Goal: Task Accomplishment & Management: Use online tool/utility

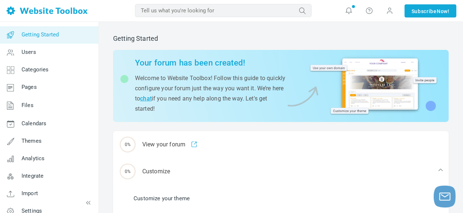
scroll to position [33, 0]
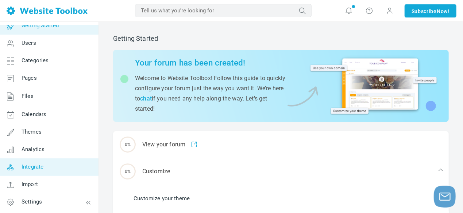
click at [55, 168] on link "Integrate" at bounding box center [49, 168] width 99 height 18
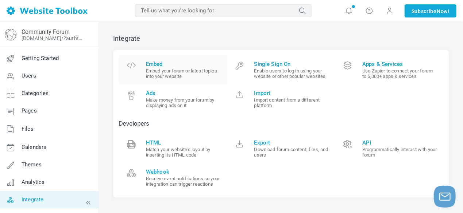
click at [163, 66] on span "Embed" at bounding box center [184, 64] width 76 height 7
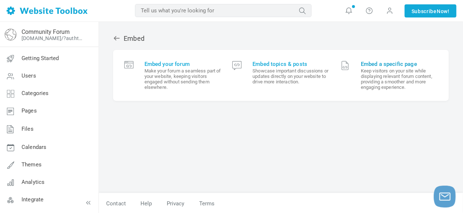
click at [385, 63] on span "Embed a specific page" at bounding box center [399, 64] width 77 height 7
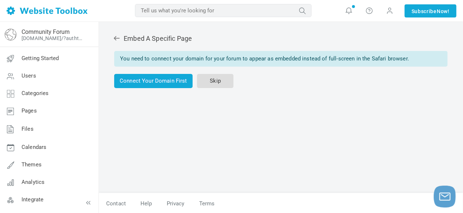
click at [218, 82] on link "Skip" at bounding box center [215, 81] width 36 height 14
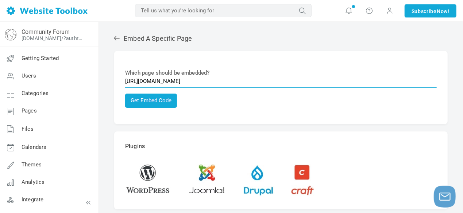
drag, startPoint x: 244, startPoint y: 81, endPoint x: 124, endPoint y: 88, distance: 120.2
click at [124, 88] on div "Which page should be embedded? [URL][DOMAIN_NAME] Get Embed Code The embed code…" at bounding box center [281, 87] width 334 height 73
paste input "://[TECHNICAL_ID][URL]"
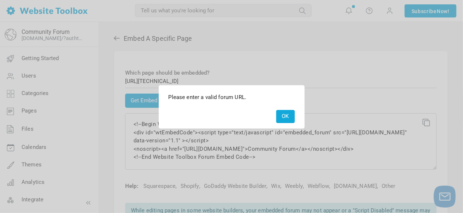
drag, startPoint x: 162, startPoint y: 100, endPoint x: 385, endPoint y: 88, distance: 222.9
click at [385, 88] on div at bounding box center [231, 106] width 463 height 213
click at [289, 116] on button "OK" at bounding box center [285, 116] width 19 height 13
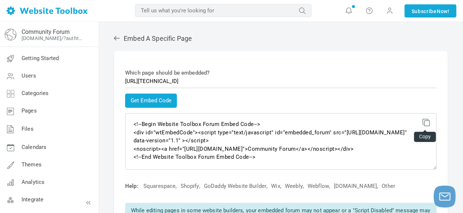
click at [428, 124] on icon at bounding box center [425, 121] width 5 height 5
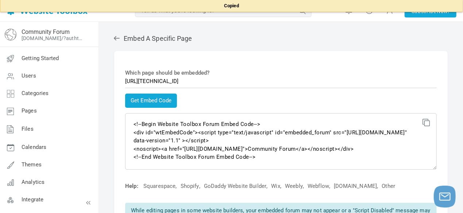
click at [428, 124] on icon at bounding box center [425, 121] width 5 height 5
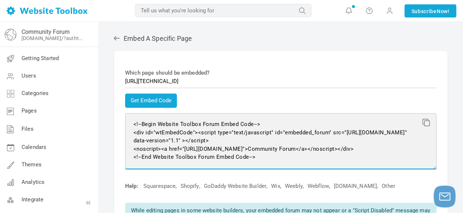
click at [340, 157] on textarea "<!--Begin Website Toolbox Forum Embed Code--> <div id="wtEmbedCode"><script typ…" at bounding box center [281, 141] width 312 height 57
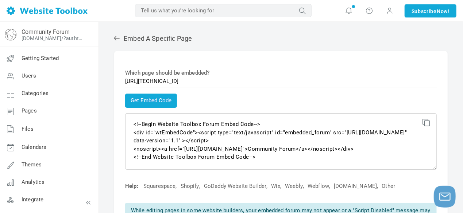
click at [427, 124] on icon at bounding box center [425, 121] width 5 height 5
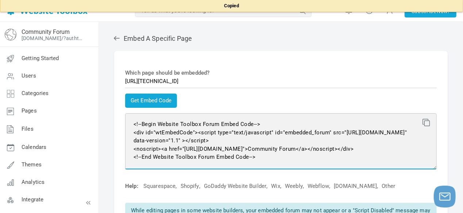
click at [256, 158] on textarea "<!--Begin Website Toolbox Forum Embed Code--> <div id="wtEmbedCode"><script typ…" at bounding box center [281, 141] width 312 height 57
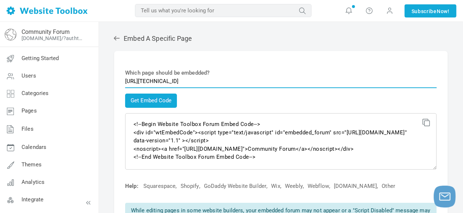
click at [135, 82] on input "http://20.197.89.107/pages/school-resources" at bounding box center [281, 81] width 312 height 14
type input "https://20.197.89.107/pages/school-resources"
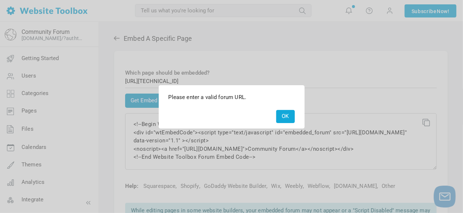
click at [146, 100] on body "Loading... Copied MOST RELEVANT MOST RELEVANT Notifications Take the features t…" at bounding box center [231, 174] width 463 height 349
click at [283, 117] on button "OK" at bounding box center [285, 116] width 19 height 13
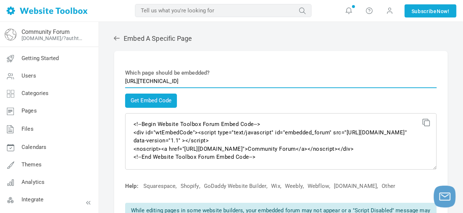
drag, startPoint x: 247, startPoint y: 81, endPoint x: 99, endPoint y: 88, distance: 148.6
click at [99, 88] on div "Embed A Specific Page Which page should be embedded? https://20.197.89.107/page…" at bounding box center [281, 196] width 364 height 349
click at [165, 84] on input "text" at bounding box center [281, 81] width 312 height 14
paste input "https://20.197.89.107/pages/school-resources"
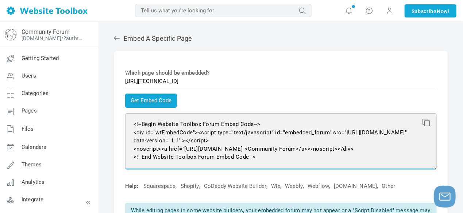
click at [338, 160] on textarea "<!--Begin Website Toolbox Forum Embed Code--> <div id="wtEmbedCode"><script typ…" at bounding box center [281, 141] width 312 height 57
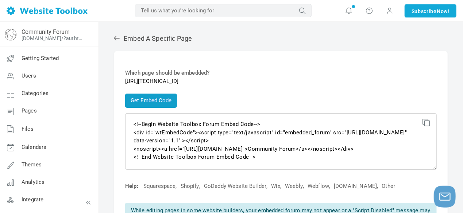
click at [150, 101] on button "Get Embed Code" at bounding box center [151, 101] width 52 height 14
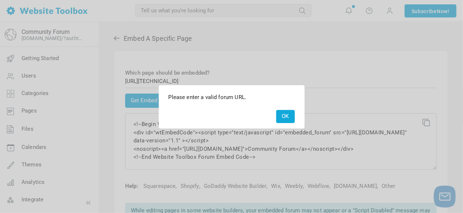
click at [281, 120] on button "OK" at bounding box center [285, 116] width 19 height 13
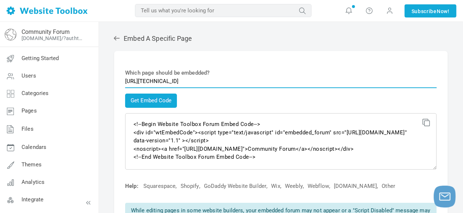
click at [137, 82] on input "https://20.197.89.107/pages/school-resources" at bounding box center [281, 81] width 312 height 14
type input "http://20.197.89.107/pages/school-resources"
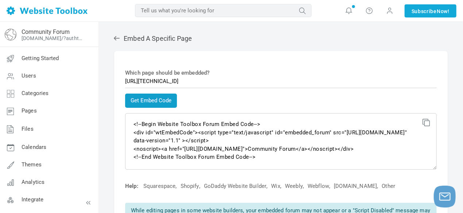
click at [170, 102] on body "Loading... Copied MOST RELEVANT MOST RELEVANT Notifications Take the features t…" at bounding box center [231, 174] width 463 height 349
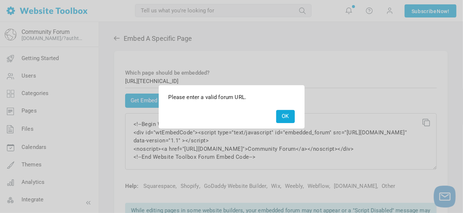
click at [285, 118] on button "OK" at bounding box center [285, 116] width 19 height 13
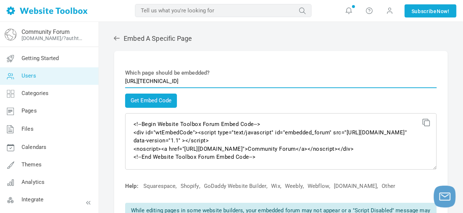
drag, startPoint x: 242, startPoint y: 81, endPoint x: 76, endPoint y: 84, distance: 166.4
click at [76, 84] on div "Community Forum maximalista.discussion.community/?authtoken=d34f7b434f834ff7b21…" at bounding box center [231, 196] width 463 height 349
paste input "http://20.197.89.107/pages/dashboard"
type input "http://20.197.89.107/pages/dashboard"
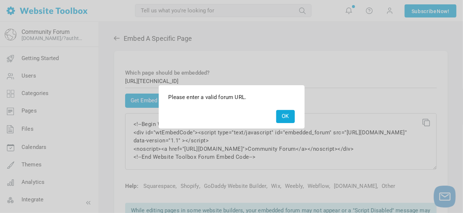
click at [290, 120] on button "OK" at bounding box center [285, 116] width 19 height 13
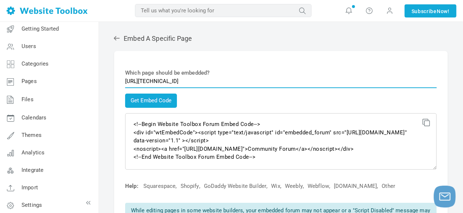
scroll to position [30, 0]
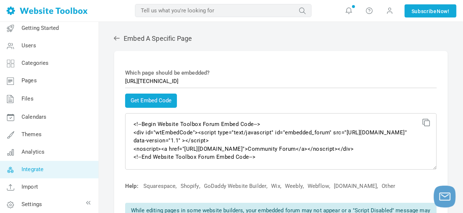
click at [49, 171] on link "Integrate" at bounding box center [49, 170] width 99 height 18
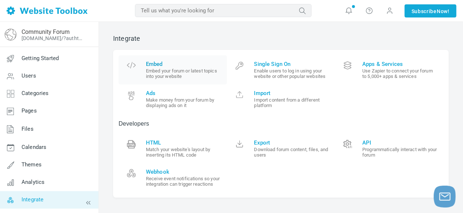
click at [172, 69] on small "Embed your forum or latest topics into your website" at bounding box center [184, 73] width 76 height 11
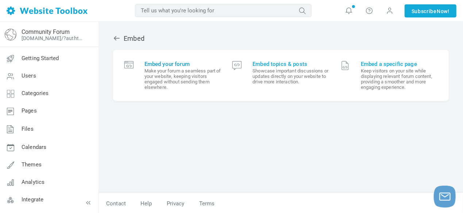
click at [165, 70] on small "Make your forum a seamless part of your website, keeping visitors engaged witho…" at bounding box center [182, 79] width 77 height 22
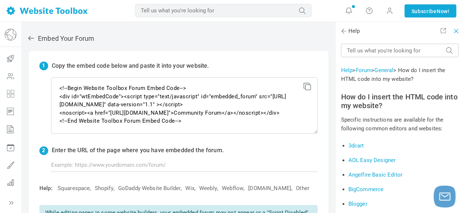
click at [457, 32] on span at bounding box center [454, 29] width 5 height 5
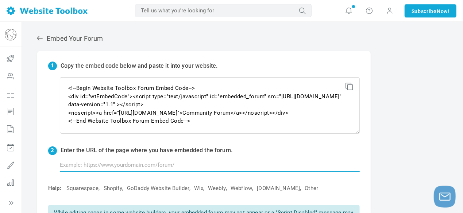
click at [117, 167] on input "text" at bounding box center [210, 165] width 300 height 14
paste input "[URL][TECHNICAL_ID]"
click at [275, 165] on input "http://20.197.89.107/pages/dashboard" at bounding box center [210, 165] width 300 height 14
type input "http://20.197.89.107/pages/dashboard"
click input "submit" at bounding box center [0, 0] width 0 height 0
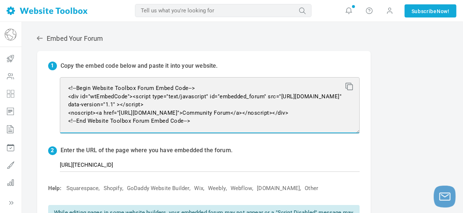
click at [219, 125] on textarea "<!--Begin Website Toolbox Forum Embed Code--> <div id="wtEmbedCode"><script typ…" at bounding box center [210, 105] width 300 height 57
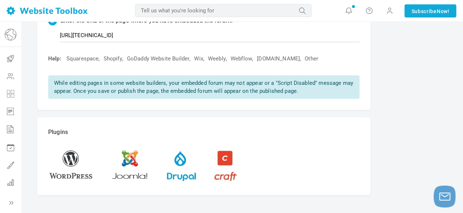
scroll to position [159, 0]
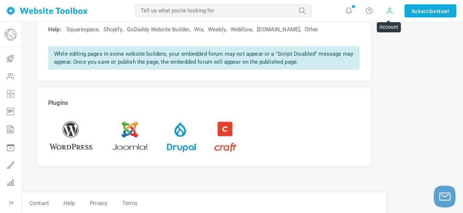
click at [389, 12] on span at bounding box center [389, 11] width 7 height 8
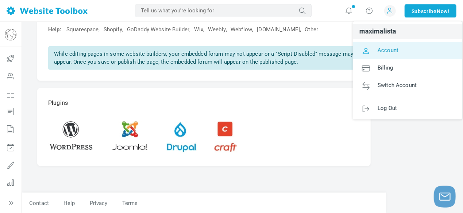
click at [386, 49] on span "Account" at bounding box center [388, 50] width 21 height 7
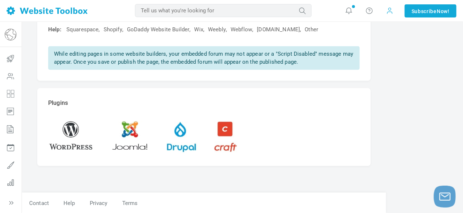
click at [390, 12] on span at bounding box center [389, 11] width 7 height 8
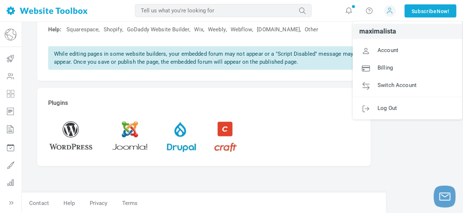
click at [259, 176] on div "Embed Your Forum 1 Copy the embed code below and paste it into your website. <!…" at bounding box center [204, 30] width 347 height 325
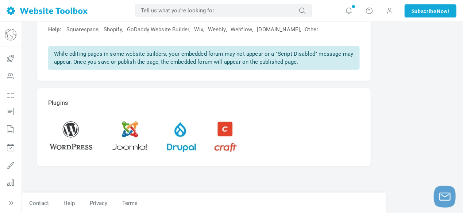
click at [69, 137] on span at bounding box center [71, 137] width 47 height 32
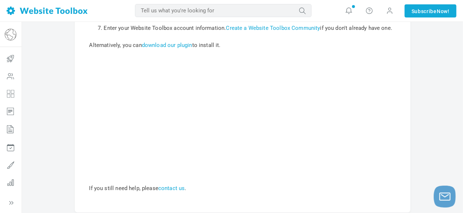
scroll to position [308, 0]
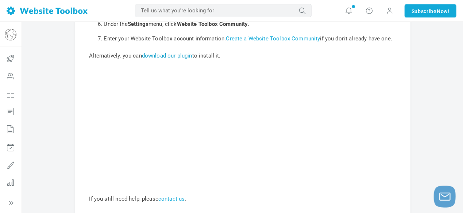
drag, startPoint x: 182, startPoint y: 54, endPoint x: 174, endPoint y: 54, distance: 8.0
click at [174, 54] on link "download our plugin" at bounding box center [167, 56] width 50 height 7
click at [285, 39] on link "Create a Website Toolbox Community" at bounding box center [273, 38] width 94 height 7
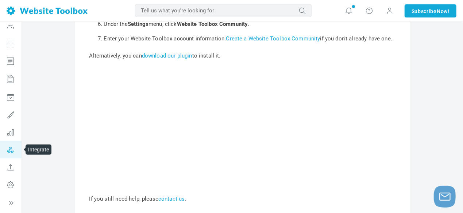
click at [9, 150] on icon at bounding box center [11, 150] width 22 height 18
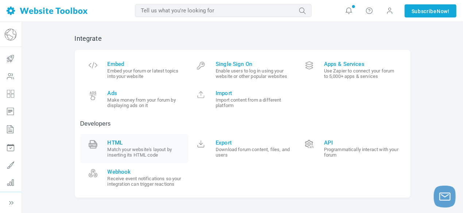
click at [131, 153] on small "Match your website's layout by inserting its HTML code" at bounding box center [146, 152] width 76 height 11
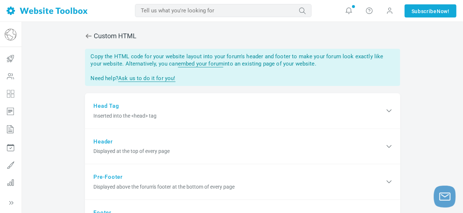
scroll to position [46, 0]
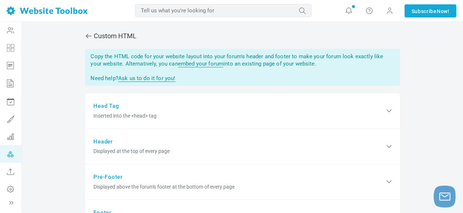
click at [12, 159] on icon at bounding box center [11, 155] width 22 height 18
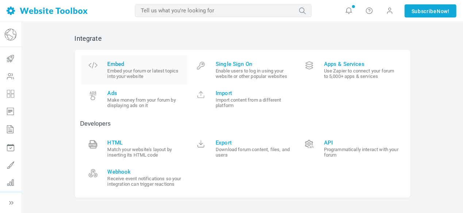
click at [136, 69] on small "Embed your forum or latest topics into your website" at bounding box center [146, 73] width 76 height 11
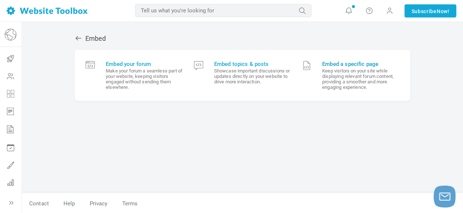
click at [368, 68] on span "Embed a specific page Keep visitors on your site while displaying relevant foru…" at bounding box center [360, 75] width 77 height 29
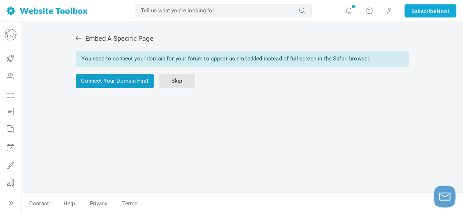
click at [131, 79] on link "Connect Your Domain First" at bounding box center [115, 81] width 78 height 14
click at [167, 75] on link "Skip" at bounding box center [177, 81] width 36 height 14
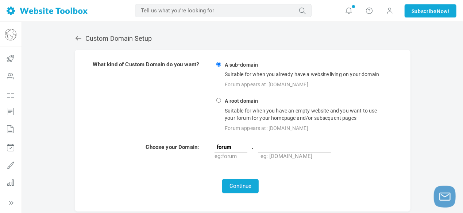
click at [276, 148] on input "text" at bounding box center [294, 147] width 73 height 11
click at [243, 102] on strong "A root domain" at bounding box center [241, 101] width 35 height 7
click at [221, 102] on input "A root domain Suitable for when you have an empty website and you want to use y…" at bounding box center [218, 100] width 5 height 5
radio input "true"
type input "www"
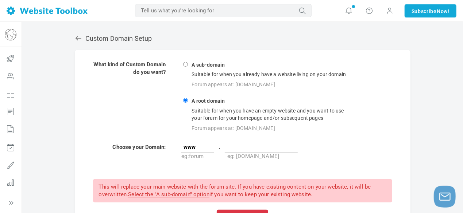
click at [191, 66] on strong "A sub-domain" at bounding box center [208, 65] width 35 height 7
click at [188, 66] on input "A sub-domain Suitable for when you already have a website living on your domain…" at bounding box center [185, 64] width 5 height 5
radio input "true"
type input "forum"
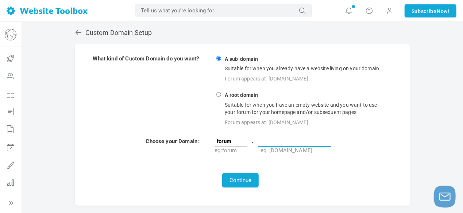
scroll to position [7, 0]
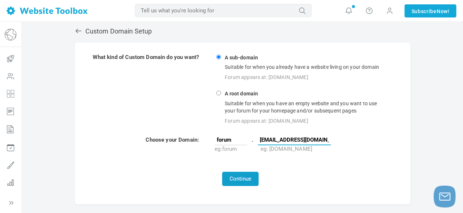
type input "[EMAIL_ADDRESS][DOMAIN_NAME]"
click at [251, 181] on button "Continue" at bounding box center [240, 179] width 36 height 14
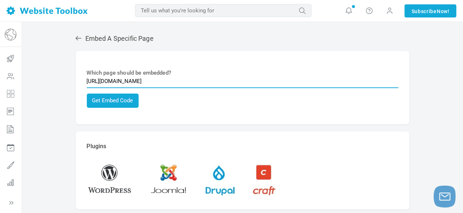
click at [252, 82] on input "[URL][DOMAIN_NAME]" at bounding box center [243, 81] width 312 height 14
drag, startPoint x: 202, startPoint y: 79, endPoint x: 9, endPoint y: 93, distance: 193.5
click at [9, 93] on div "Community Forum [DOMAIN_NAME]/?authtoken=d34f7b434f834ff7b21a29007da4991c&remem…" at bounding box center [231, 139] width 463 height 235
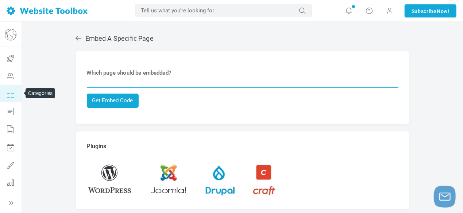
paste input "[URL][TECHNICAL_ID]"
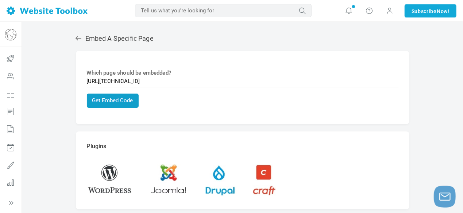
click at [119, 102] on body "Loading... MOST RELEVANT MOST RELEVANT Notifications Take the features tour! He…" at bounding box center [231, 117] width 463 height 235
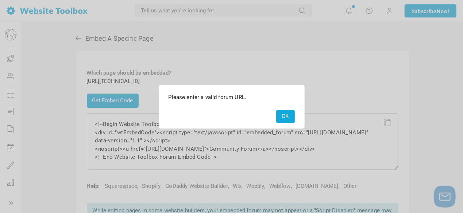
click at [289, 119] on button "OK" at bounding box center [285, 116] width 19 height 13
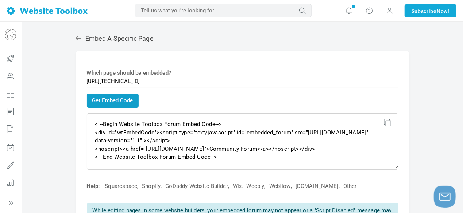
click at [135, 103] on button "Get Embed Code" at bounding box center [113, 101] width 52 height 14
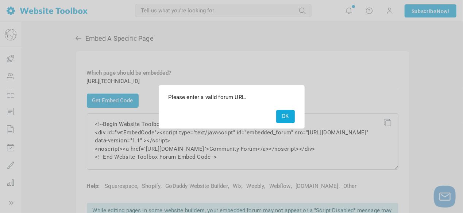
click at [284, 113] on button "OK" at bounding box center [285, 116] width 19 height 13
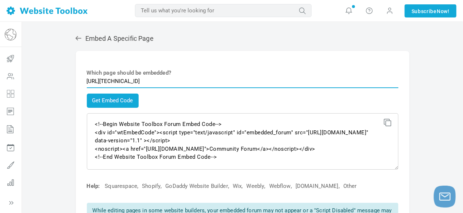
click at [217, 82] on input "[URL][TECHNICAL_ID]" at bounding box center [243, 81] width 312 height 14
type input "[URL][TECHNICAL_ID]"
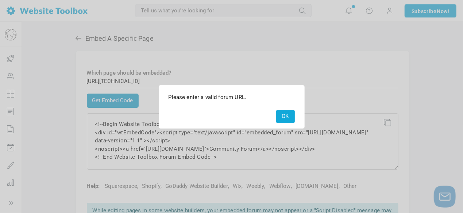
click at [116, 105] on body "Loading... MOST RELEVANT MOST RELEVANT Notifications Take the features tour! He…" at bounding box center [231, 174] width 463 height 349
click at [280, 118] on button "OK" at bounding box center [285, 116] width 19 height 13
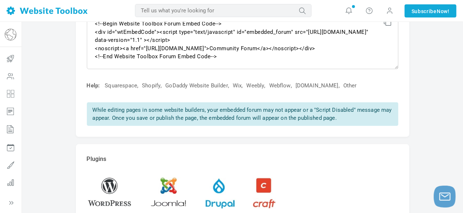
scroll to position [102, 0]
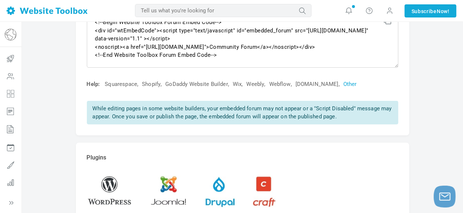
click at [357, 87] on link "Other" at bounding box center [350, 85] width 14 height 8
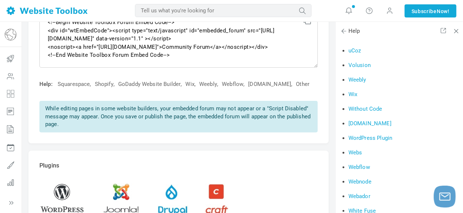
scroll to position [946, 0]
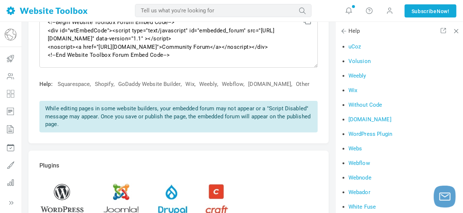
click at [386, 132] on link "WordPress Plugin" at bounding box center [370, 134] width 44 height 7
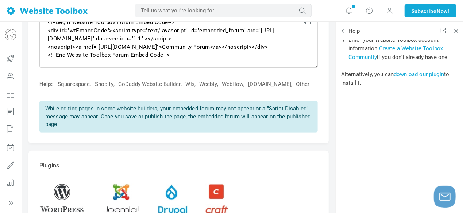
scroll to position [473, 0]
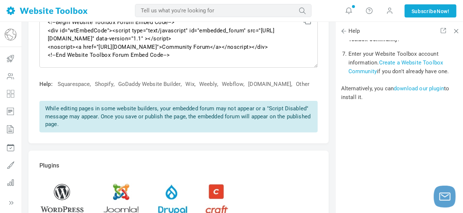
click at [411, 92] on link "download our plugin" at bounding box center [419, 88] width 50 height 7
click at [12, 15] on img at bounding box center [47, 11] width 81 height 8
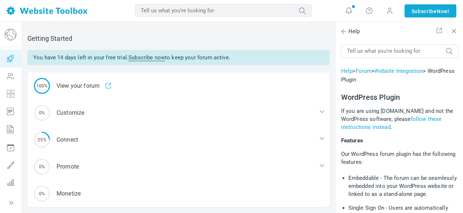
scroll to position [473, 0]
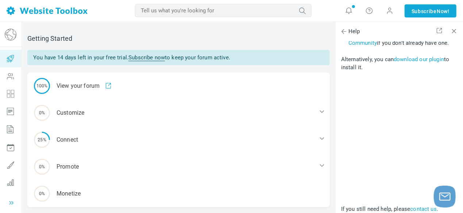
click at [13, 200] on icon at bounding box center [11, 203] width 7 height 7
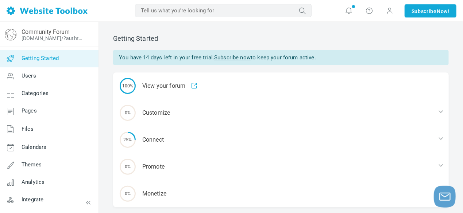
scroll to position [33, 0]
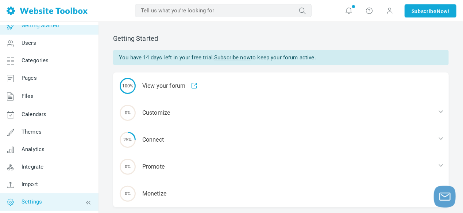
click at [46, 199] on link "Settings" at bounding box center [49, 203] width 99 height 18
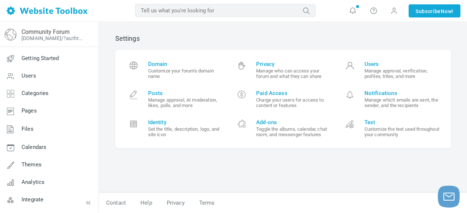
scroll to position [33, 0]
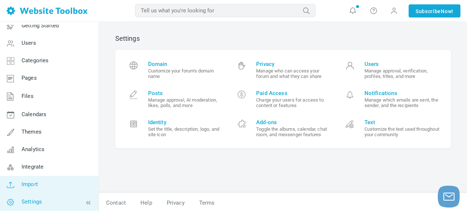
click at [43, 185] on link "Import" at bounding box center [49, 185] width 99 height 18
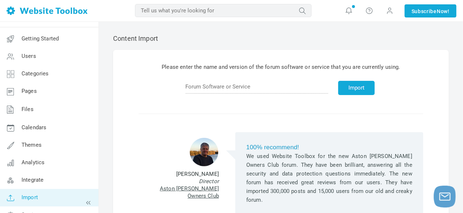
scroll to position [33, 0]
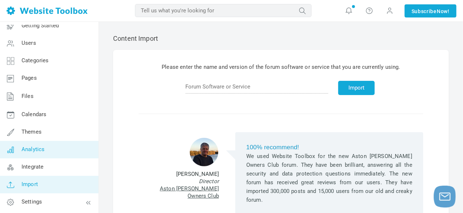
click at [71, 147] on link "Analytics" at bounding box center [49, 150] width 99 height 18
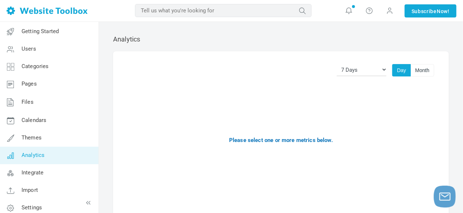
scroll to position [33, 0]
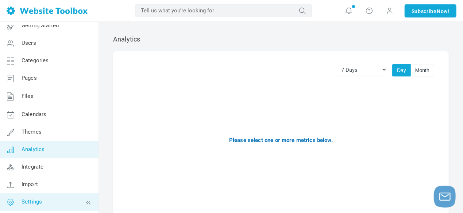
click at [61, 202] on link "Settings" at bounding box center [49, 203] width 99 height 18
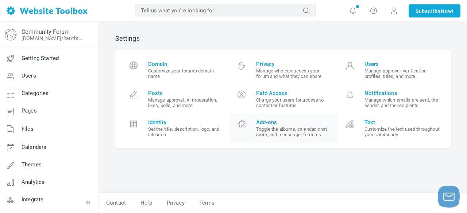
click at [277, 129] on small "Toggle the albums, calendar, chat room, and messenger features" at bounding box center [294, 132] width 76 height 11
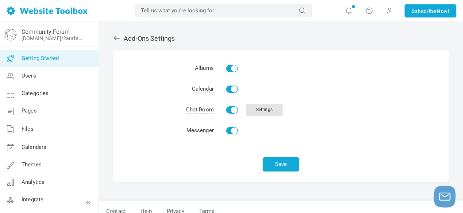
click at [59, 62] on link "Getting Started" at bounding box center [49, 59] width 99 height 18
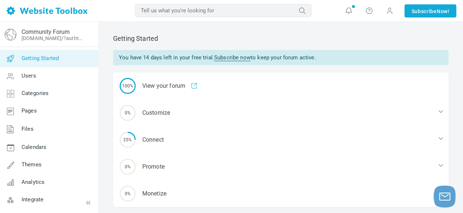
scroll to position [33, 0]
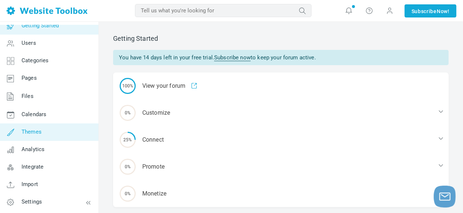
click at [41, 131] on span "Themes" at bounding box center [32, 132] width 20 height 7
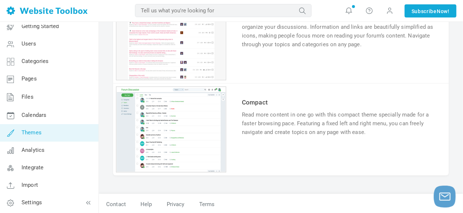
scroll to position [33, 0]
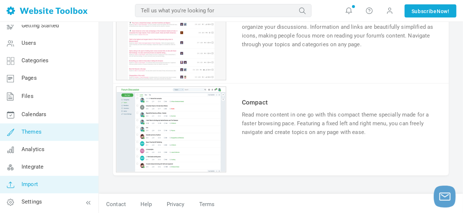
click at [42, 185] on link "Import" at bounding box center [49, 185] width 99 height 18
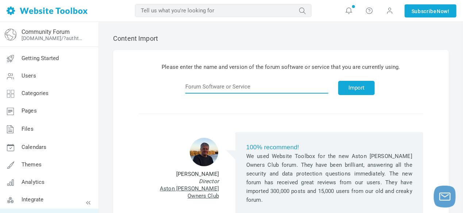
click at [238, 85] on input "text" at bounding box center [256, 87] width 143 height 14
paste input "[URL][TECHNICAL_ID]"
type input "[URL][TECHNICAL_ID]"
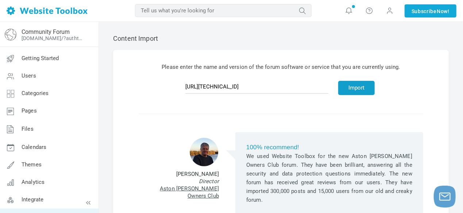
click at [338, 84] on button "Import" at bounding box center [356, 88] width 36 height 14
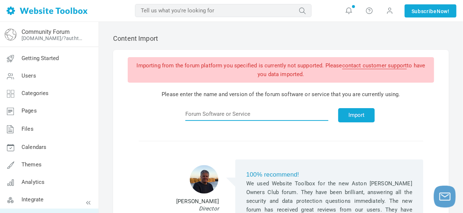
click at [308, 113] on input "text" at bounding box center [256, 114] width 143 height 14
paste input "[URL][TECHNICAL_ID]"
type input "[URL][TECHNICAL_ID]"
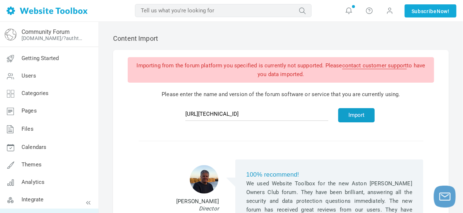
click at [353, 113] on button "Import" at bounding box center [356, 115] width 36 height 14
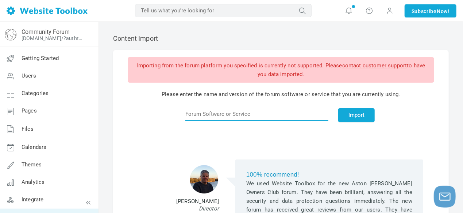
click at [301, 113] on input "text" at bounding box center [256, 114] width 143 height 14
type input "http://20.197.89.107/pages/dashboard"
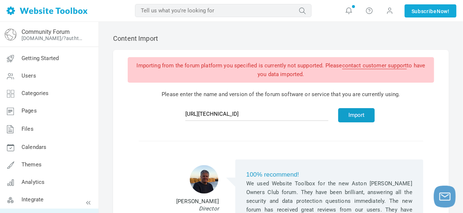
click at [366, 108] on button "Import" at bounding box center [356, 115] width 36 height 14
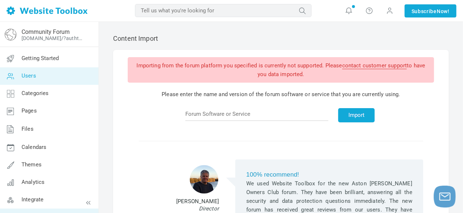
click at [71, 78] on link "Users" at bounding box center [49, 77] width 99 height 18
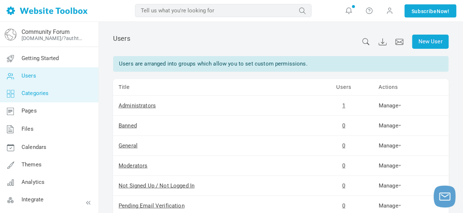
click at [67, 92] on link "Categories" at bounding box center [49, 94] width 99 height 18
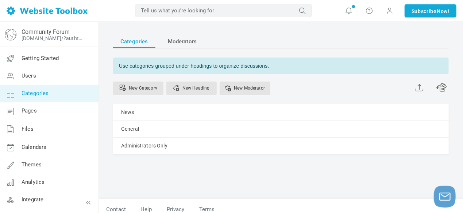
click at [213, 8] on input "text" at bounding box center [223, 10] width 177 height 13
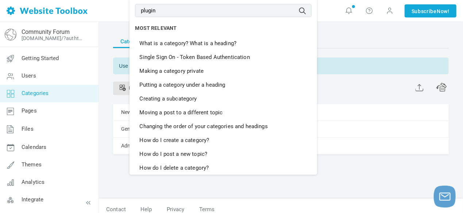
type input "plugin"
click at [312, 5] on button "submit" at bounding box center [312, 5] width 0 height 0
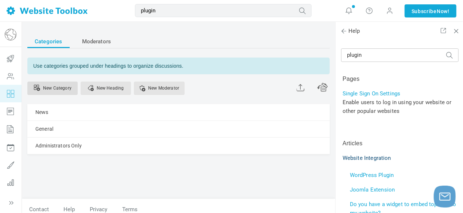
click at [50, 84] on link "New Category" at bounding box center [52, 89] width 50 height 14
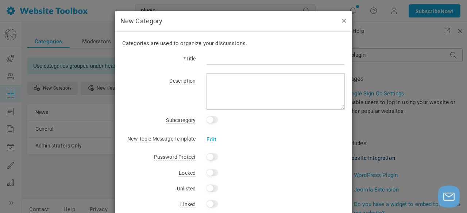
click at [343, 19] on button "button" at bounding box center [344, 20] width 6 height 8
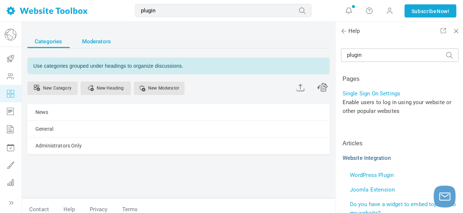
click at [89, 39] on span "Moderators" at bounding box center [96, 41] width 29 height 13
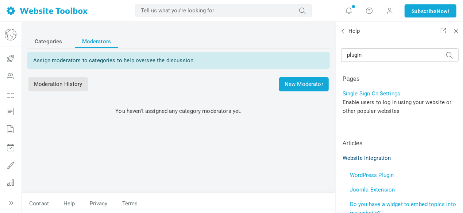
scroll to position [90, 0]
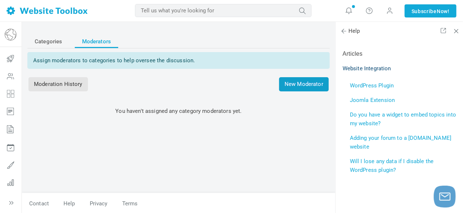
click at [306, 86] on span "New Moderator" at bounding box center [304, 84] width 50 height 14
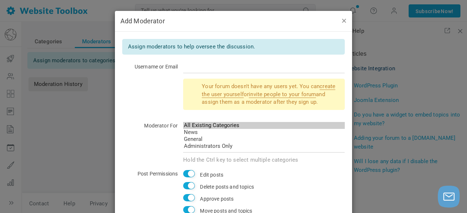
click at [344, 19] on div "Add Moderator" at bounding box center [233, 21] width 237 height 21
click at [342, 20] on button "button" at bounding box center [344, 20] width 6 height 8
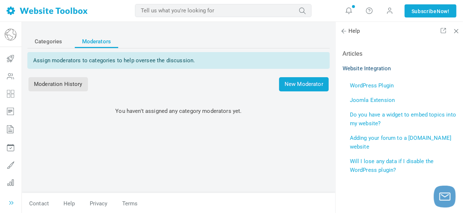
click at [10, 201] on icon at bounding box center [11, 203] width 7 height 7
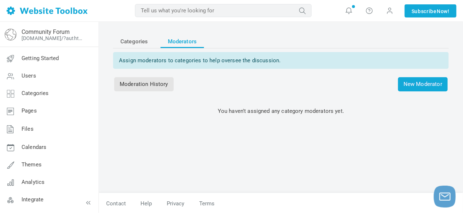
scroll to position [33, 0]
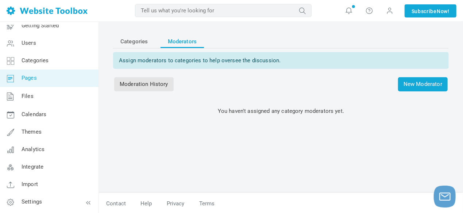
click at [48, 78] on link "Pages" at bounding box center [49, 79] width 99 height 18
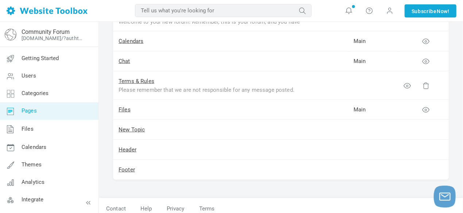
scroll to position [205, 0]
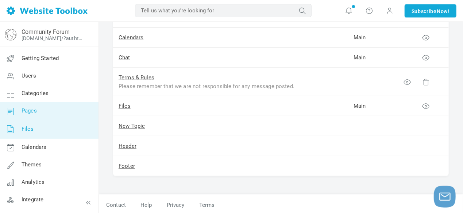
click at [66, 131] on link "Files" at bounding box center [49, 129] width 99 height 19
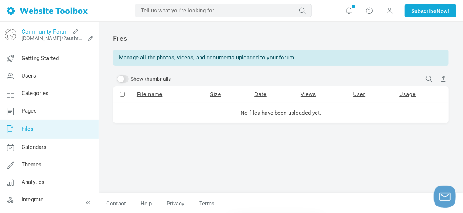
click at [42, 31] on link "Community Forum" at bounding box center [46, 31] width 48 height 7
click at [128, 81] on label "Show thumbnails" at bounding box center [143, 79] width 55 height 6
click at [128, 81] on input "Show thumbnails" at bounding box center [123, 79] width 12 height 7
checkbox input "true"
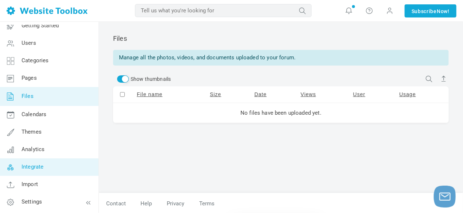
click at [43, 170] on link "Integrate" at bounding box center [49, 168] width 99 height 18
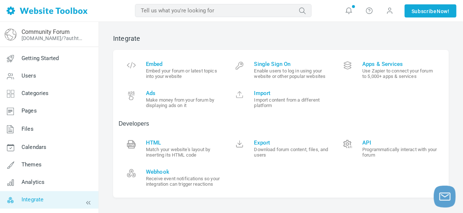
scroll to position [26, 0]
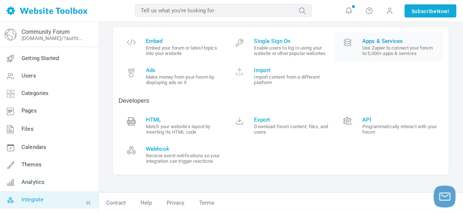
click at [392, 41] on span "Apps & Services" at bounding box center [400, 41] width 76 height 7
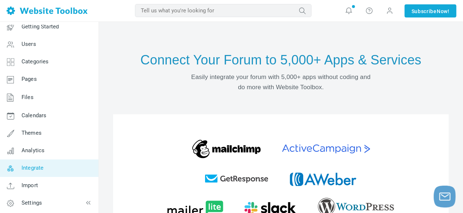
scroll to position [33, 0]
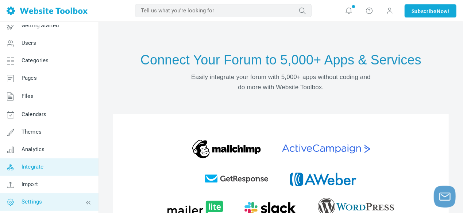
click at [49, 200] on link "Settings" at bounding box center [49, 203] width 99 height 18
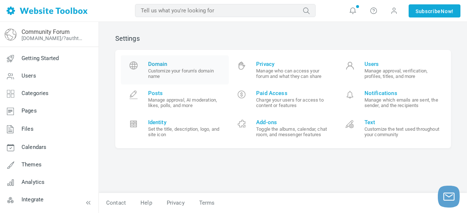
click at [159, 64] on span "Domain" at bounding box center [186, 64] width 76 height 7
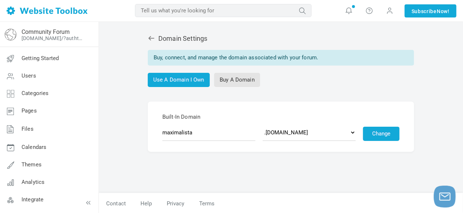
scroll to position [33, 0]
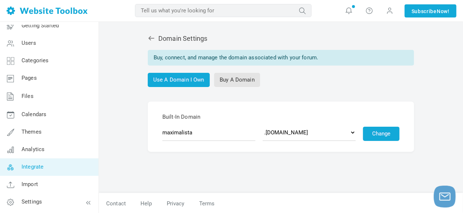
click at [54, 171] on link "Integrate" at bounding box center [49, 168] width 99 height 18
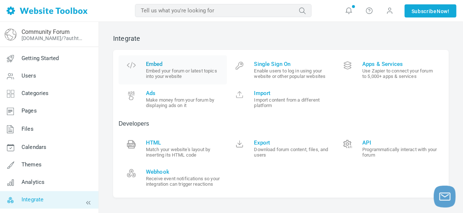
click at [166, 68] on span "Embed Embed your forum or latest topics into your website" at bounding box center [184, 70] width 76 height 18
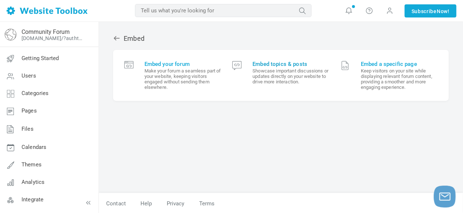
click at [282, 63] on span "Embed topics & posts" at bounding box center [291, 64] width 77 height 7
